Goal: Task Accomplishment & Management: Complete application form

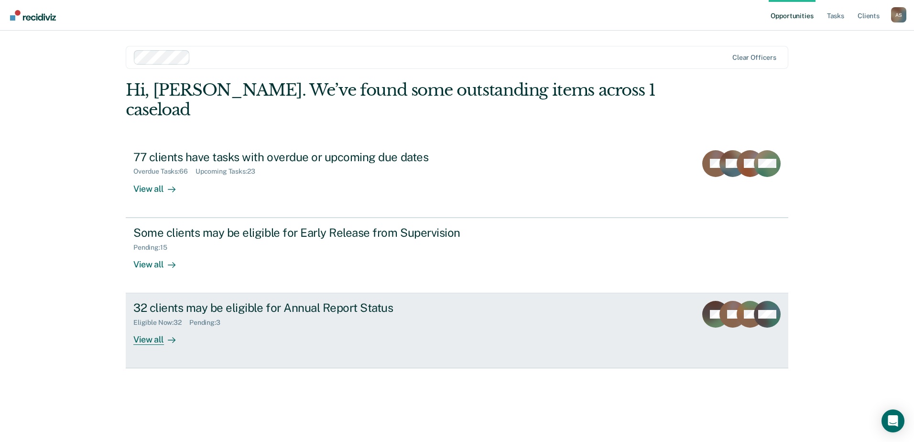
click at [154, 327] on div "View all" at bounding box center [160, 336] width 54 height 19
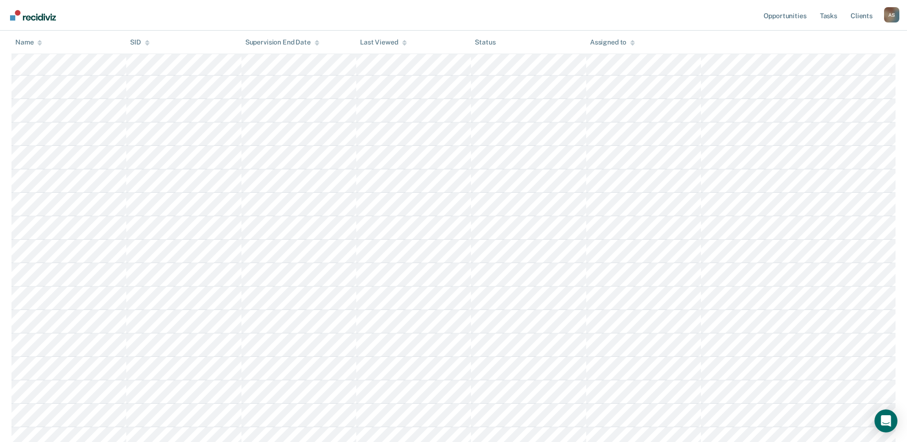
scroll to position [430, 0]
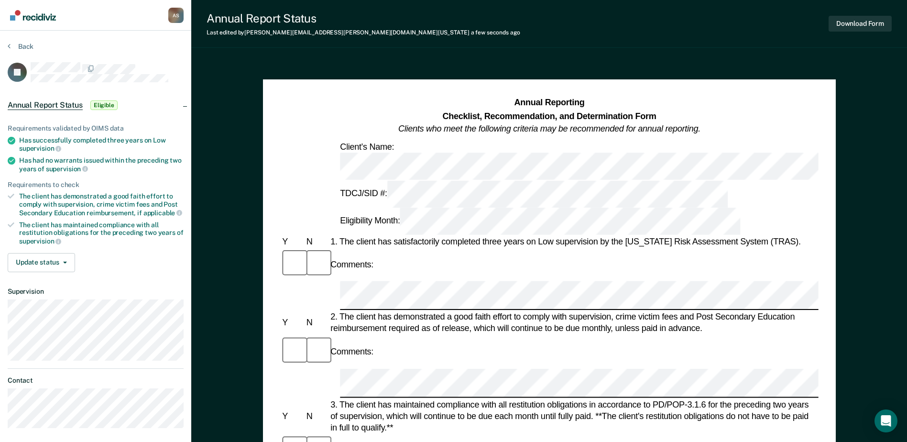
scroll to position [48, 0]
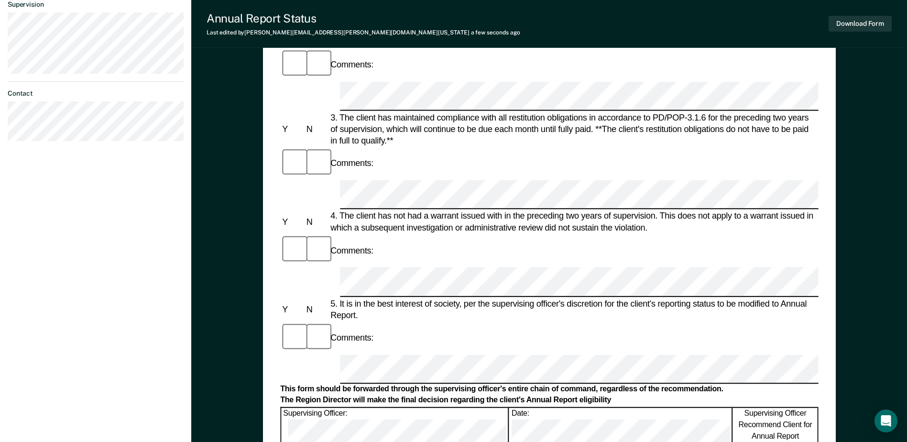
scroll to position [382, 0]
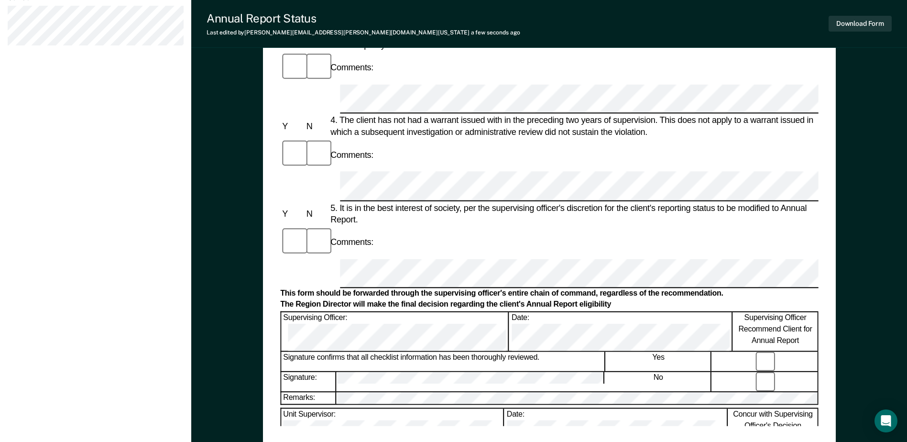
click at [454, 404] on div "Annual Reporting Checklist, Recommendation, and Determination Form Clients who …" at bounding box center [549, 69] width 538 height 711
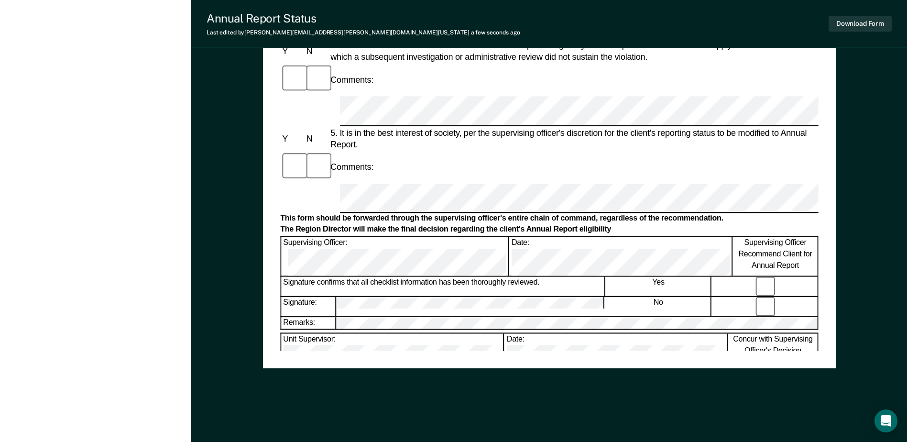
scroll to position [458, 0]
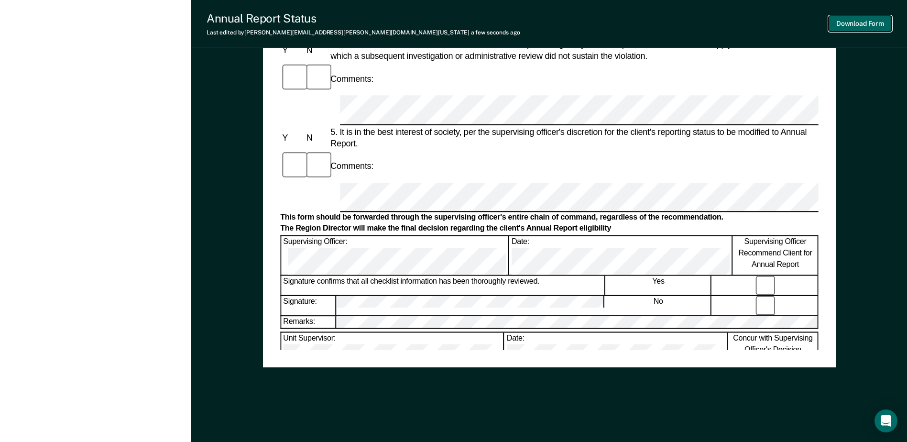
click at [865, 26] on button "Download Form" at bounding box center [859, 24] width 63 height 16
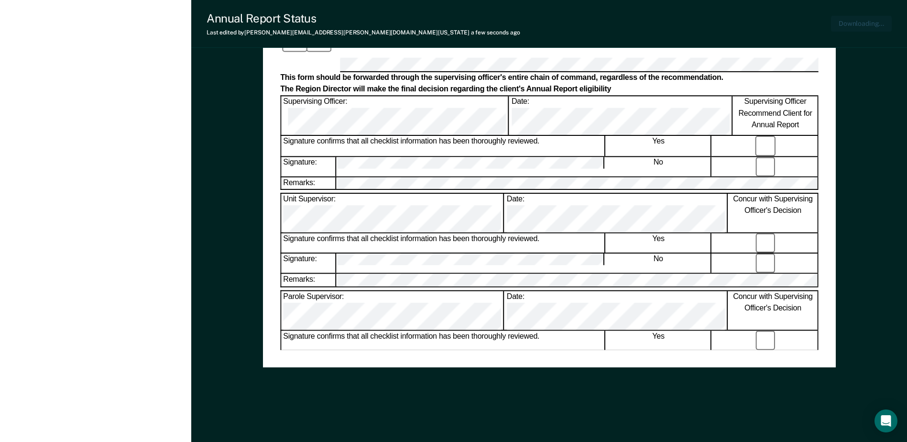
scroll to position [0, 0]
